Goal: Transaction & Acquisition: Obtain resource

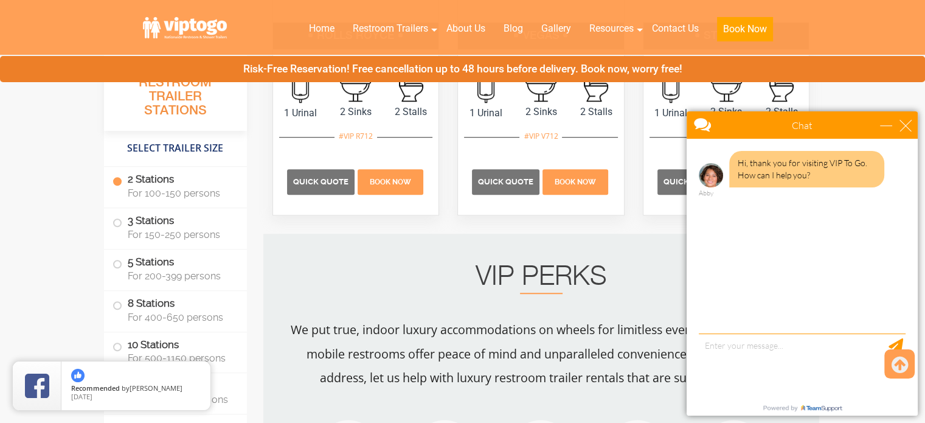
scroll to position [854, 0]
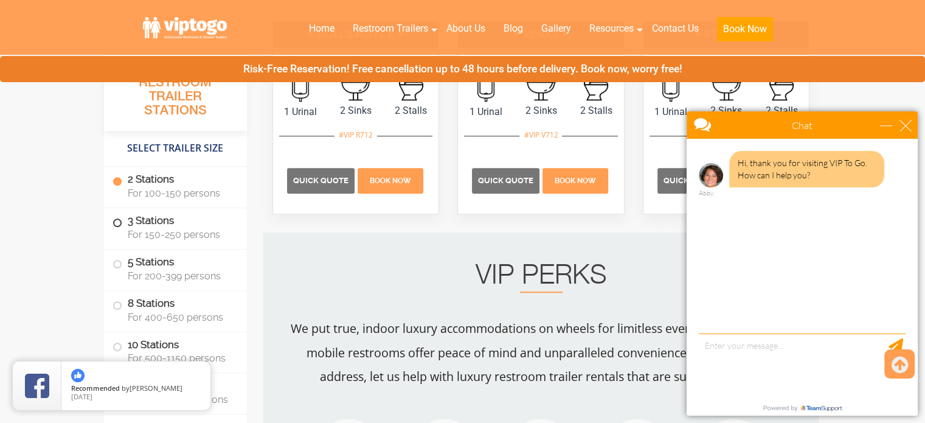
click at [129, 224] on label "3 Stations For 150-250 persons" at bounding box center [175, 227] width 126 height 38
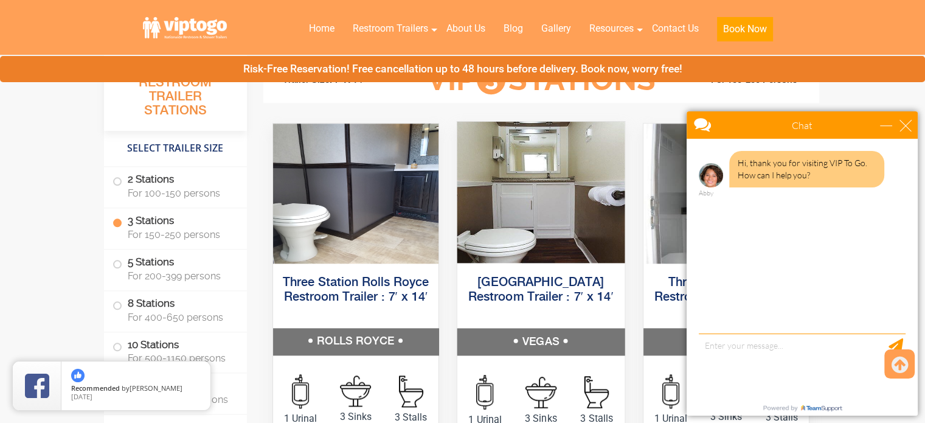
scroll to position [1357, 0]
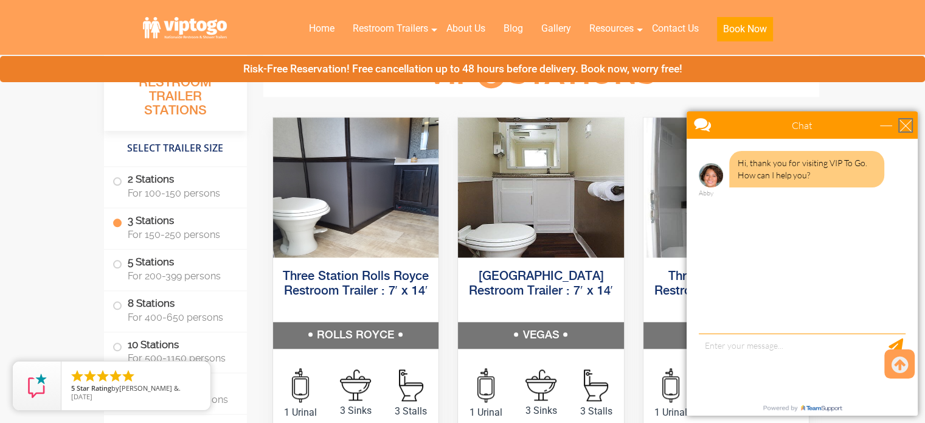
click at [907, 126] on div "close" at bounding box center [905, 125] width 12 height 12
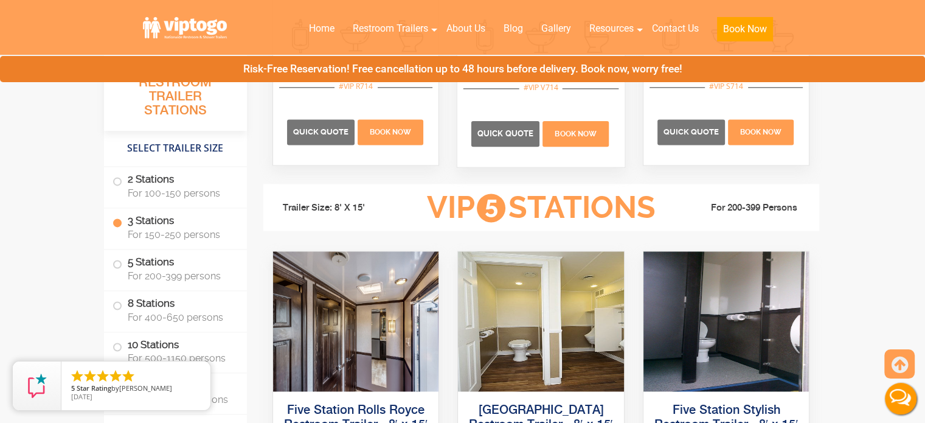
scroll to position [1706, 0]
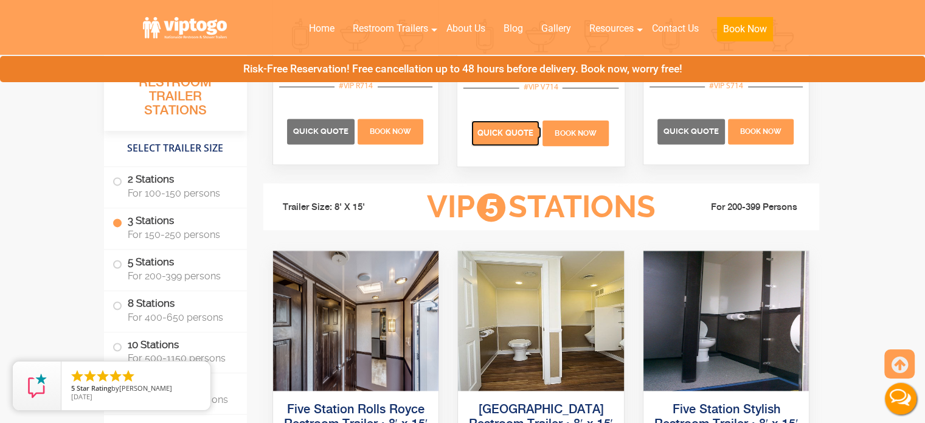
click at [508, 139] on p "Quick Quote" at bounding box center [505, 133] width 68 height 26
